Goal: Transaction & Acquisition: Purchase product/service

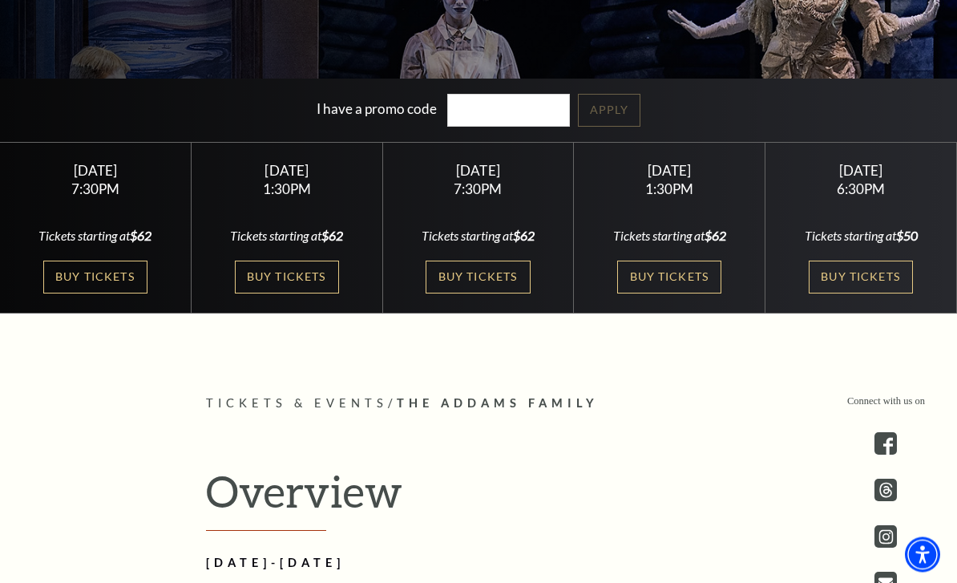
scroll to position [373, 0]
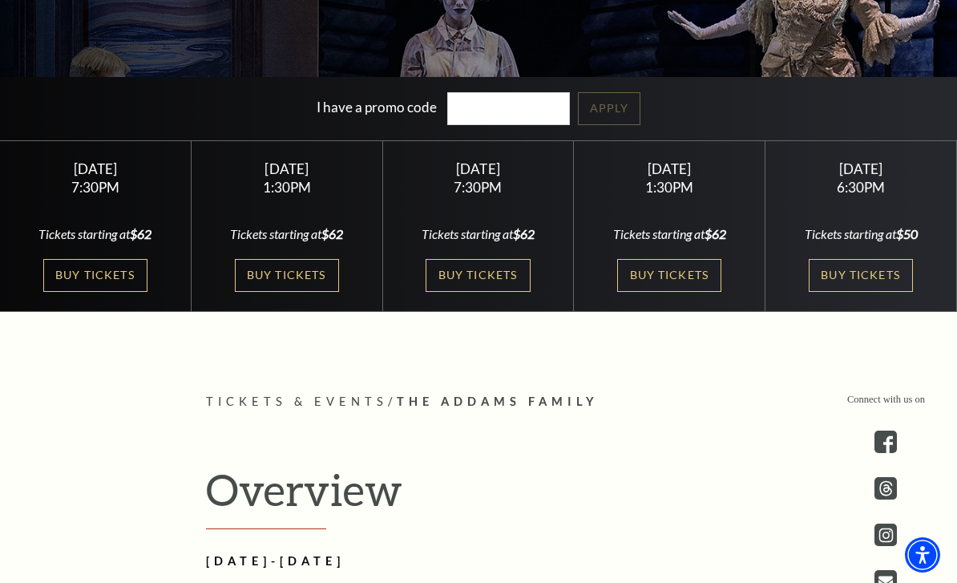
click at [846, 292] on link "Buy Tickets" at bounding box center [861, 275] width 104 height 33
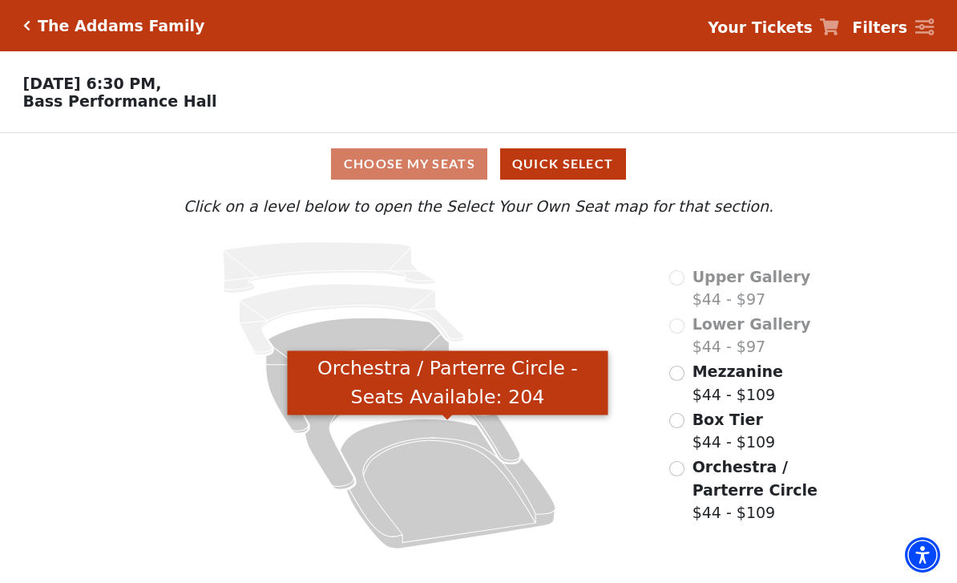
click at [483, 492] on icon "Orchestra / Parterre Circle - Seats Available: 204" at bounding box center [448, 483] width 216 height 130
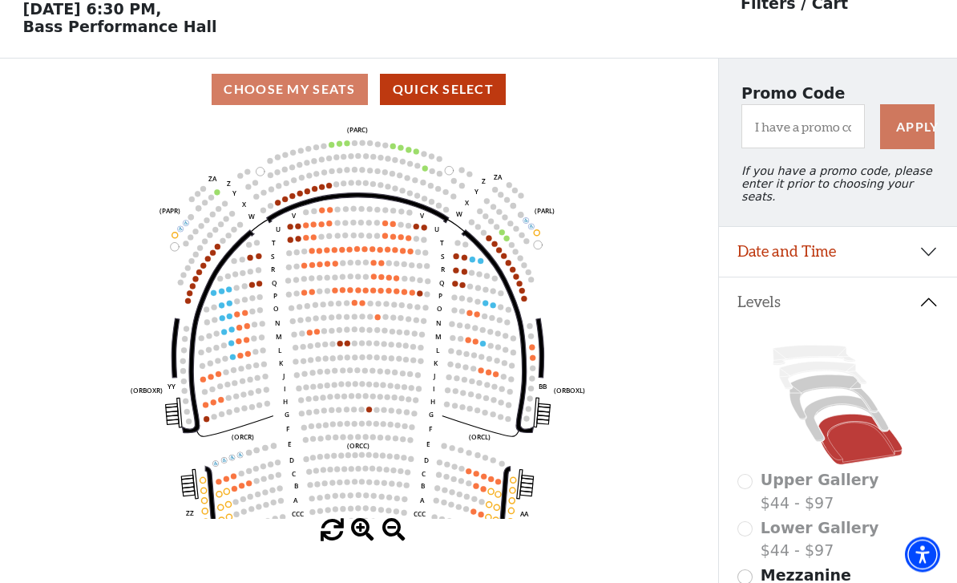
scroll to position [75, 0]
click at [520, 293] on circle at bounding box center [522, 291] width 6 height 6
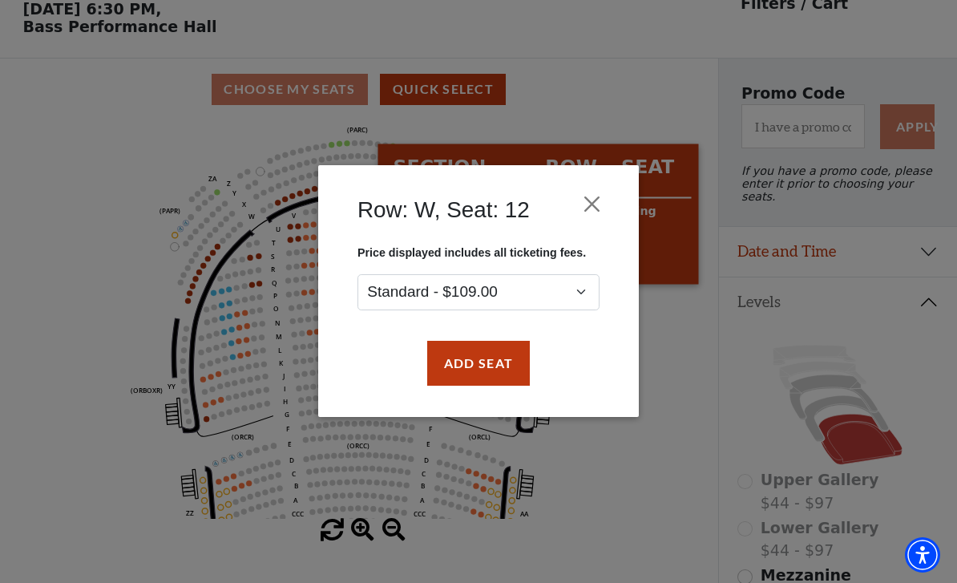
click at [601, 191] on button "Close" at bounding box center [592, 204] width 30 height 30
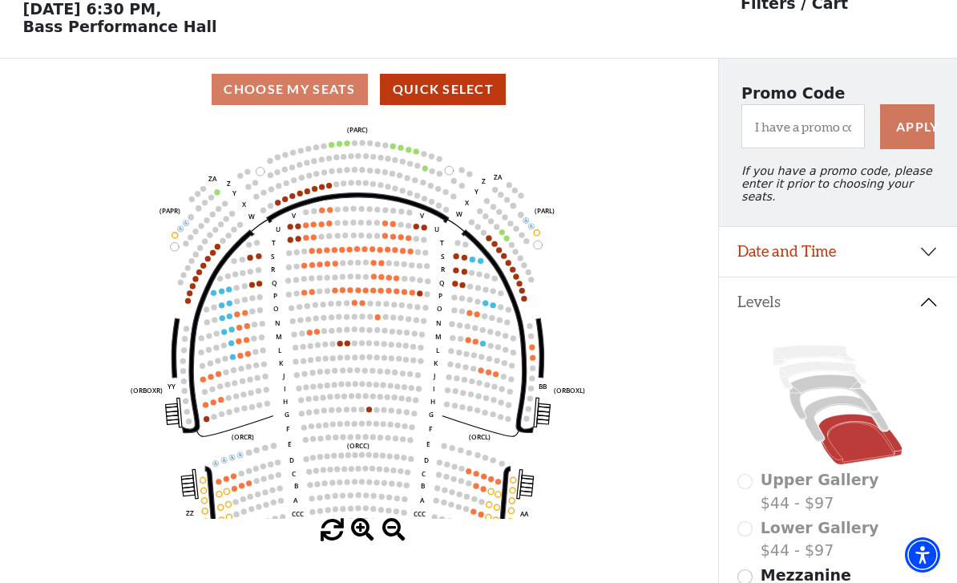
click at [422, 156] on circle at bounding box center [424, 154] width 6 height 6
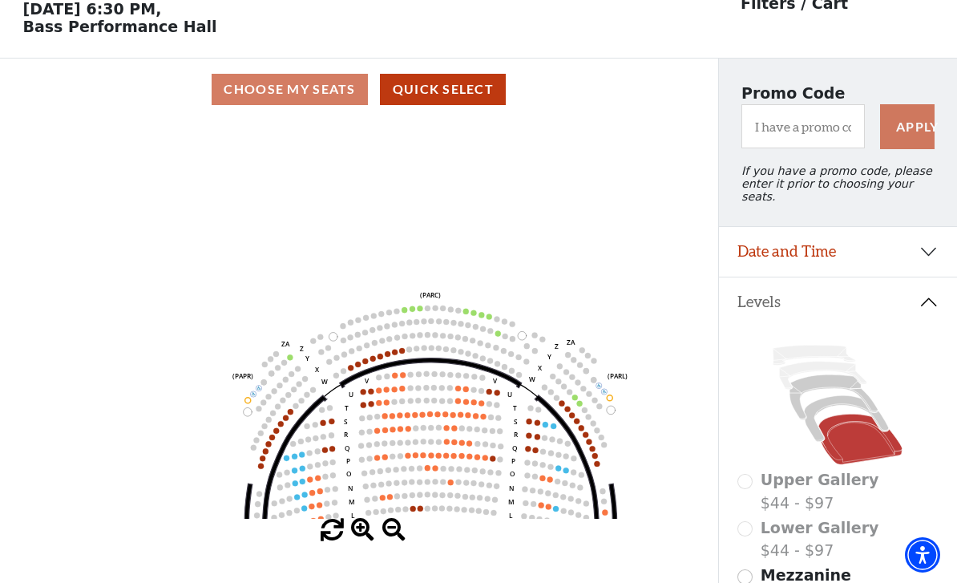
click at [480, 317] on circle at bounding box center [482, 315] width 6 height 6
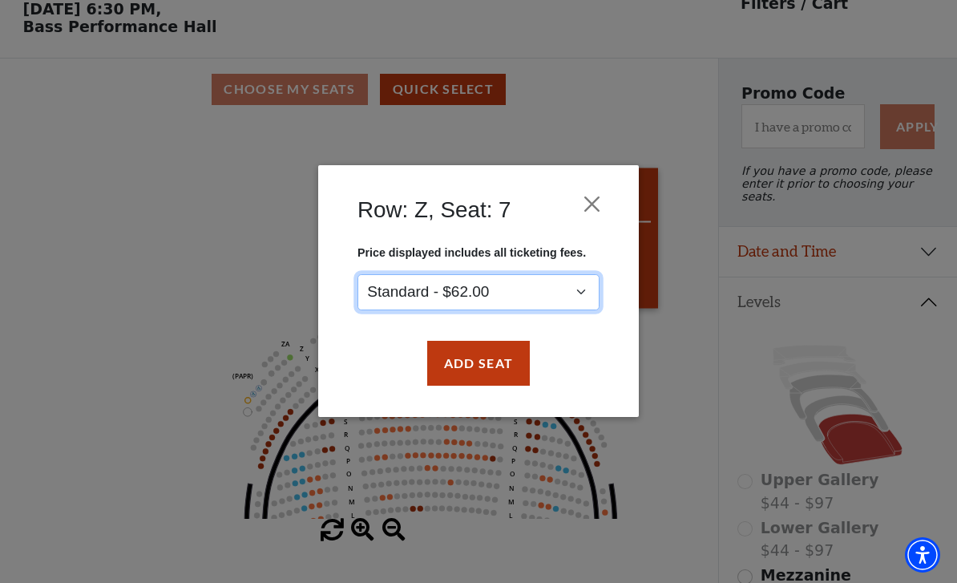
click at [555, 291] on select "Standard - $62.00" at bounding box center [479, 292] width 242 height 36
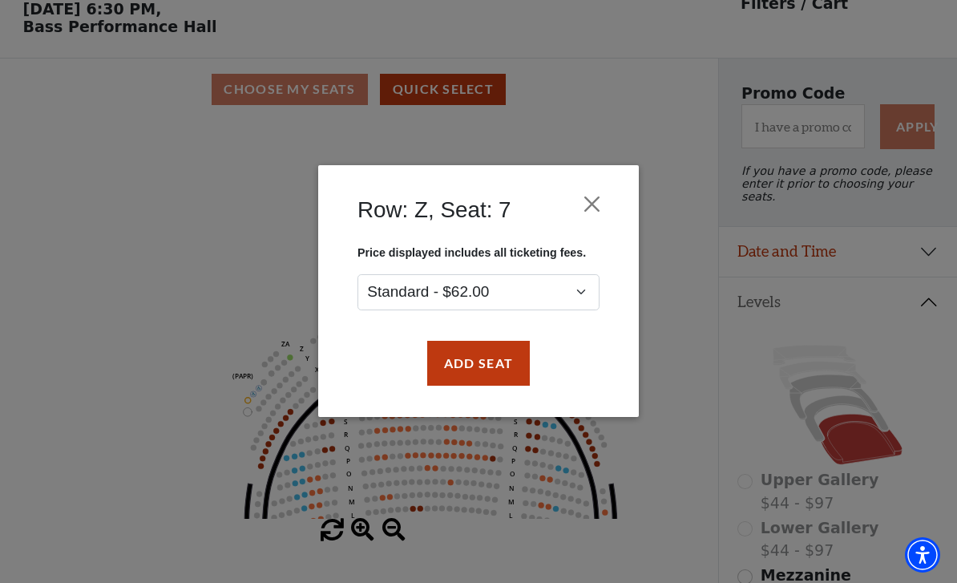
click at [588, 207] on button "Close" at bounding box center [592, 204] width 30 height 30
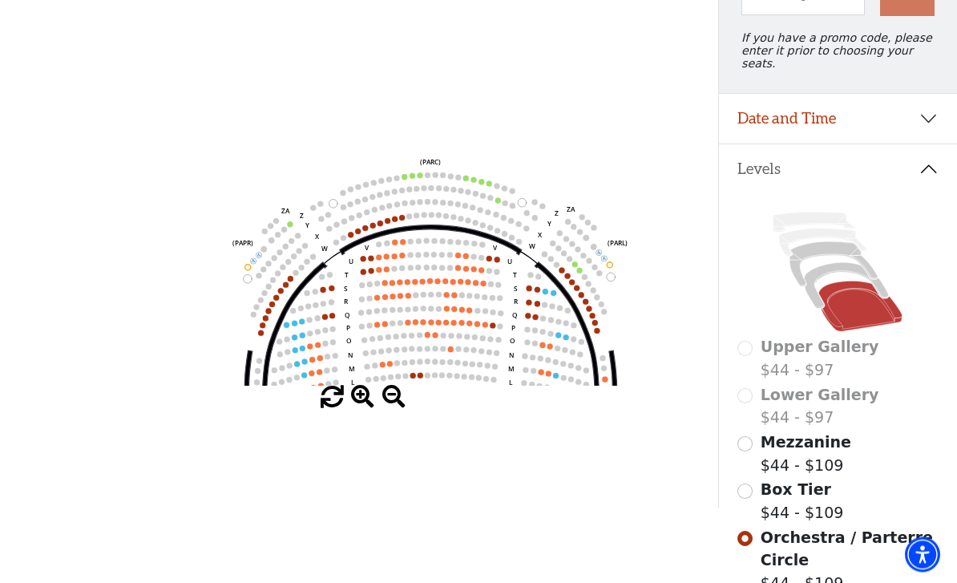
scroll to position [208, 0]
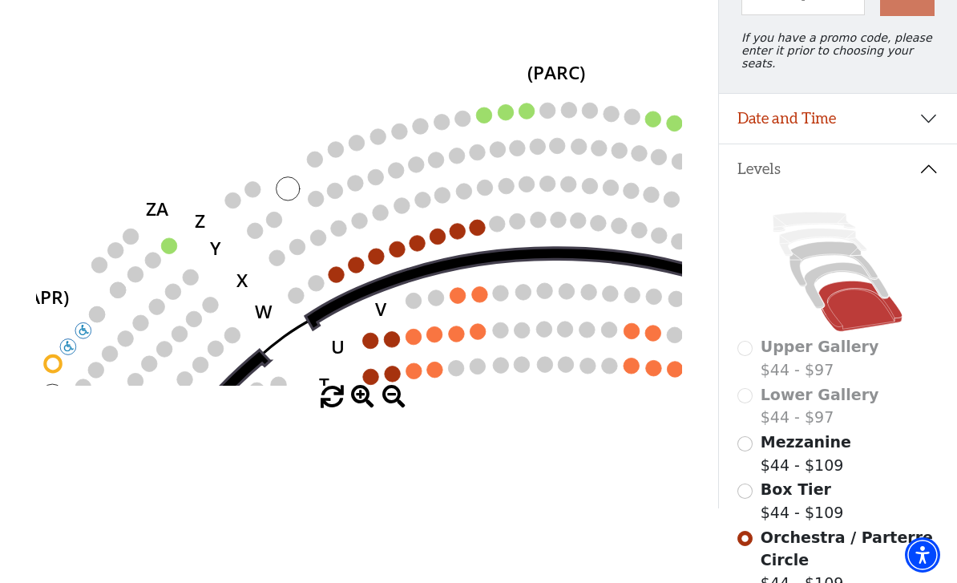
click at [353, 240] on icon "Left (ORPITL) Right (ORPITR) Center (ORPITC) ZZ AA YY BB ZA ZA (ORCL) (ORCR) (O…" at bounding box center [359, 186] width 646 height 398
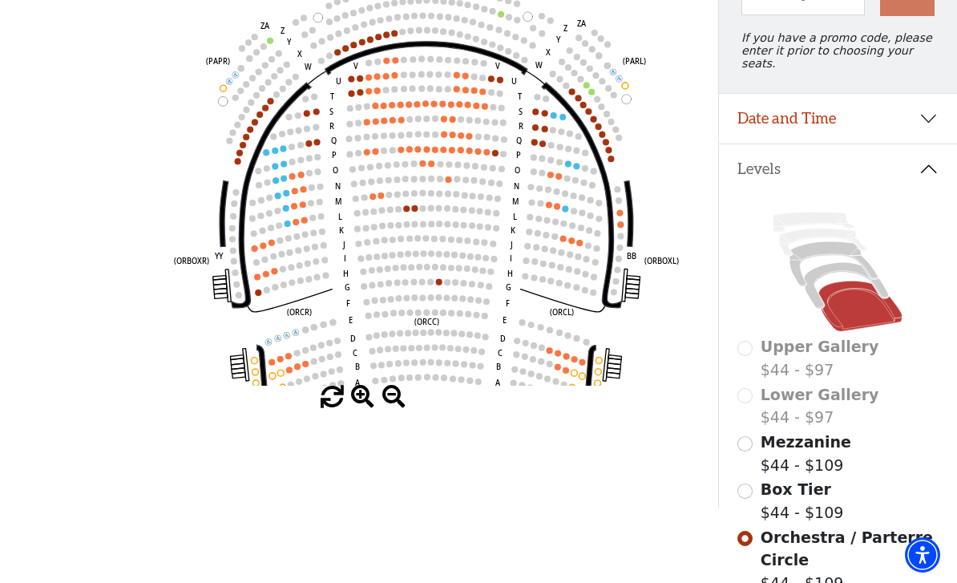
click at [269, 183] on circle at bounding box center [267, 182] width 6 height 6
click at [270, 184] on circle at bounding box center [267, 182] width 6 height 6
click at [275, 169] on circle at bounding box center [275, 166] width 6 height 6
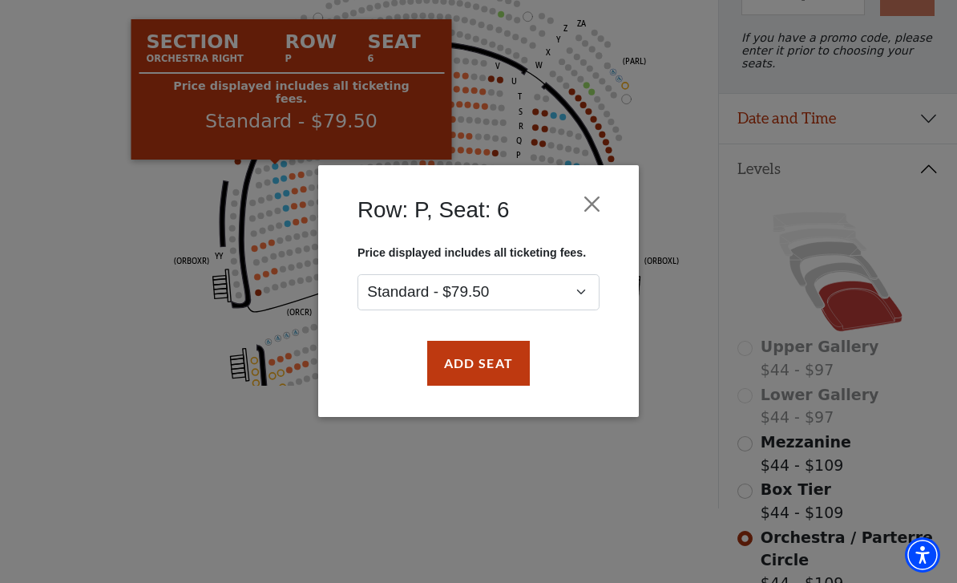
click at [160, 480] on div "Row: P, Seat: 6 Price displayed includes all ticketing fees. Standard - $79.50 …" at bounding box center [478, 291] width 957 height 583
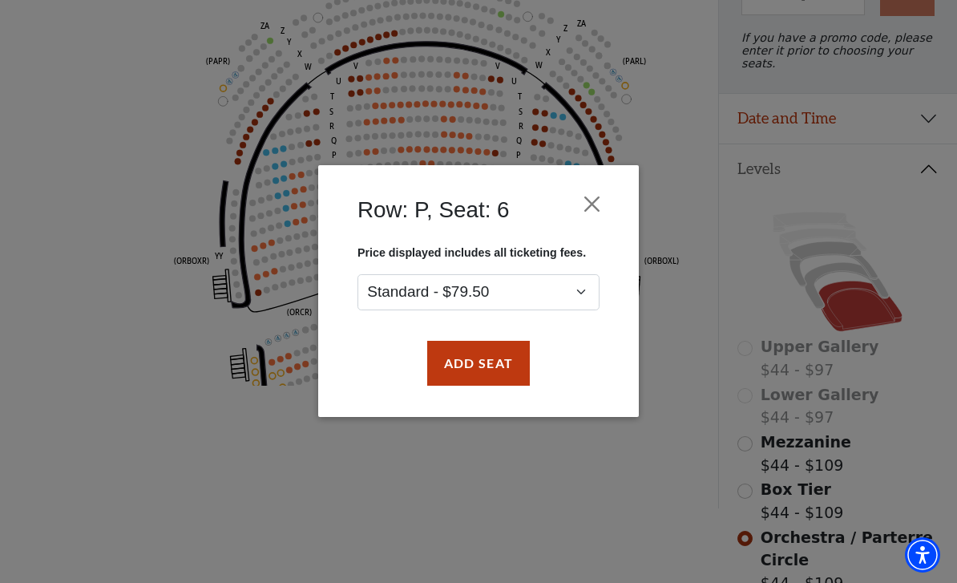
click at [584, 199] on button "Close" at bounding box center [592, 204] width 30 height 30
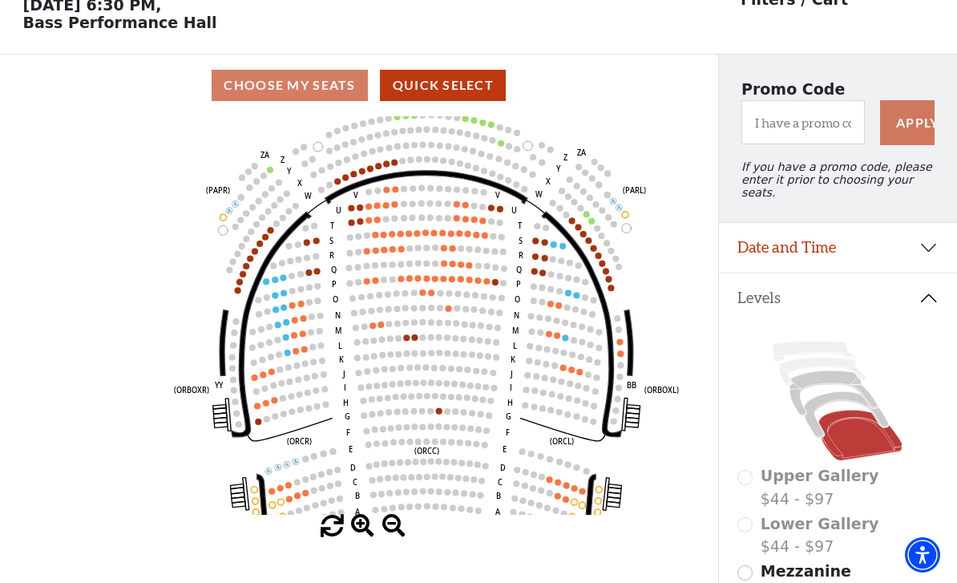
scroll to position [0, 0]
